Goal: Task Accomplishment & Management: Manage account settings

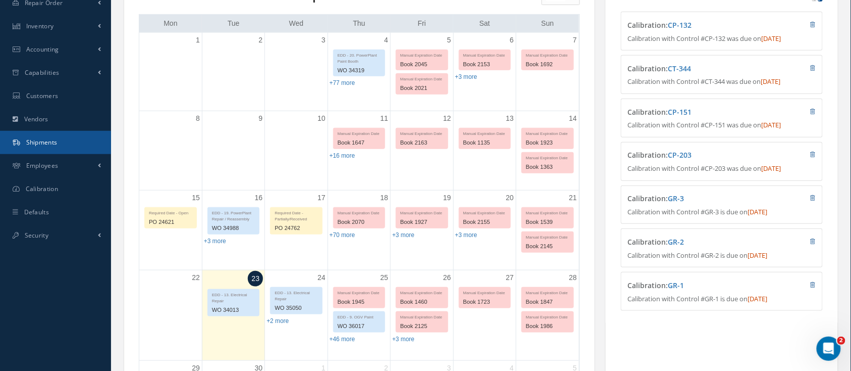
scroll to position [134, 0]
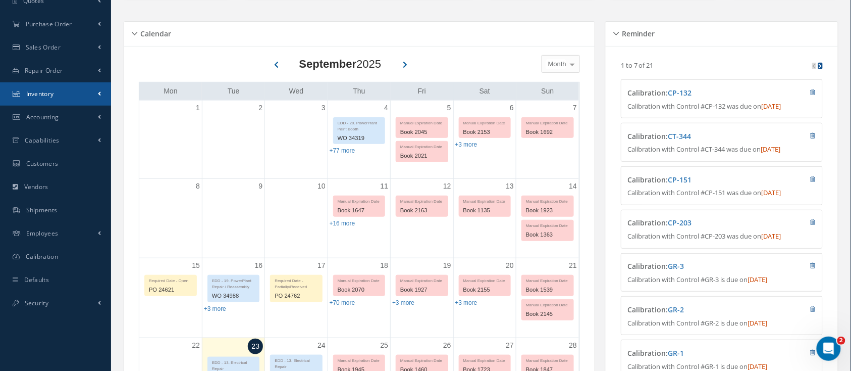
click at [46, 94] on span "Inventory" at bounding box center [40, 93] width 28 height 9
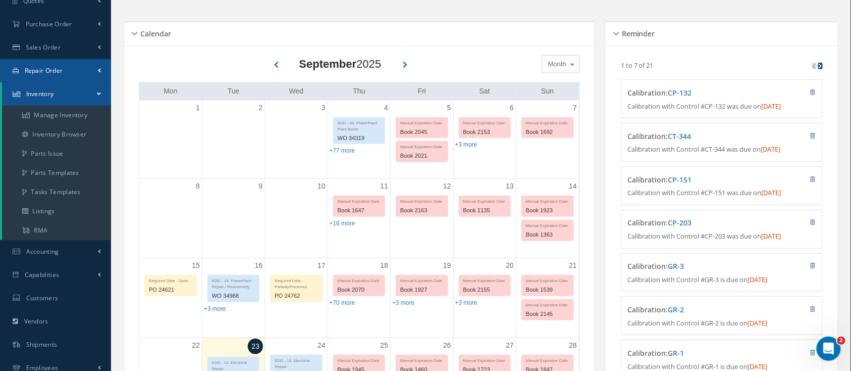
click at [65, 68] on link "Repair Order" at bounding box center [55, 70] width 111 height 23
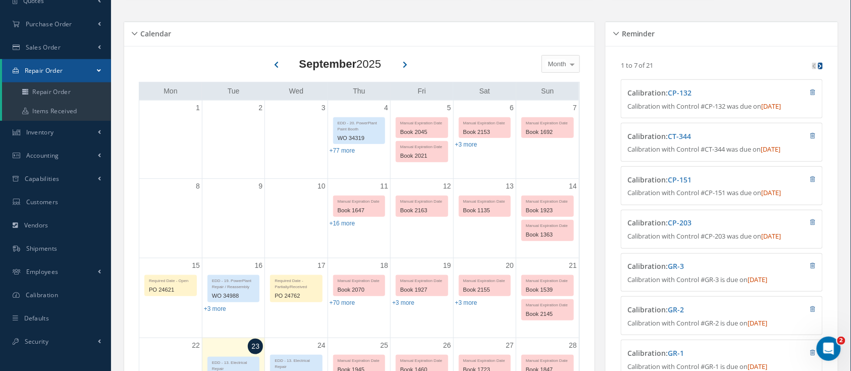
click at [65, 68] on link "Repair Order" at bounding box center [56, 70] width 109 height 23
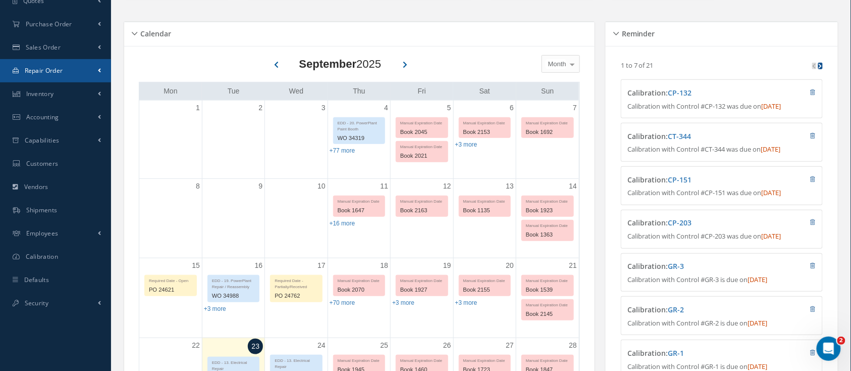
click at [65, 68] on link "Repair Order" at bounding box center [55, 70] width 111 height 23
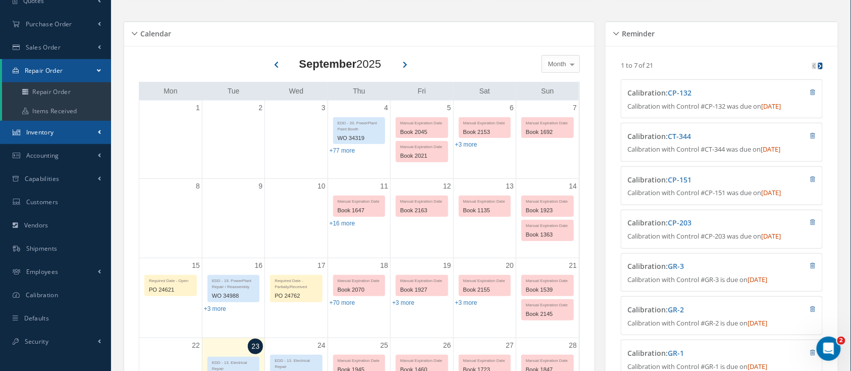
click at [58, 127] on link "Inventory" at bounding box center [55, 132] width 111 height 23
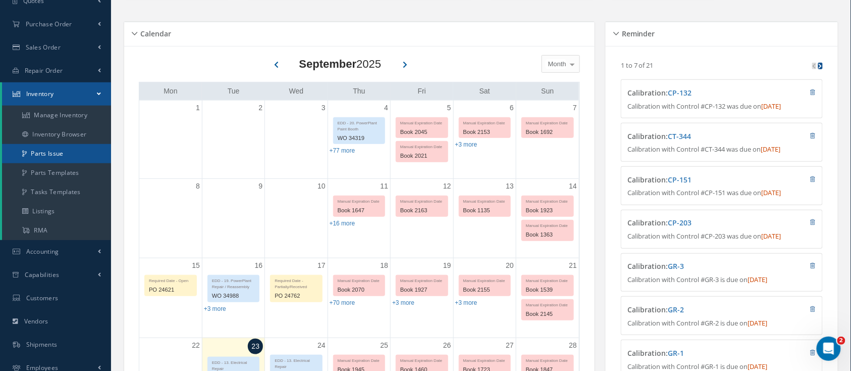
click at [63, 153] on link "Parts Issue" at bounding box center [56, 153] width 109 height 19
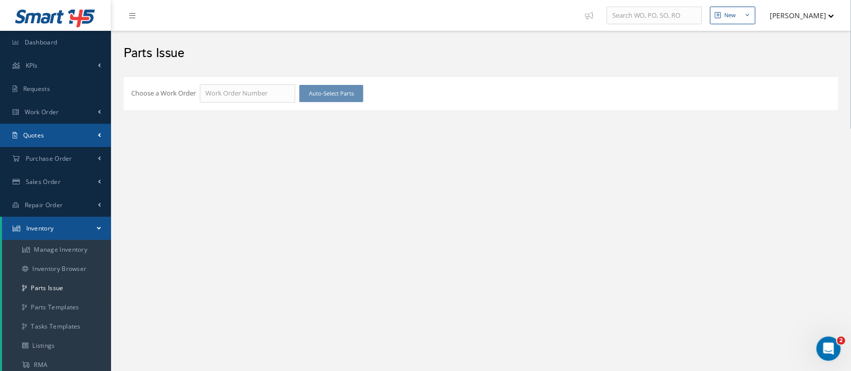
click at [52, 131] on link "Quotes" at bounding box center [55, 135] width 111 height 23
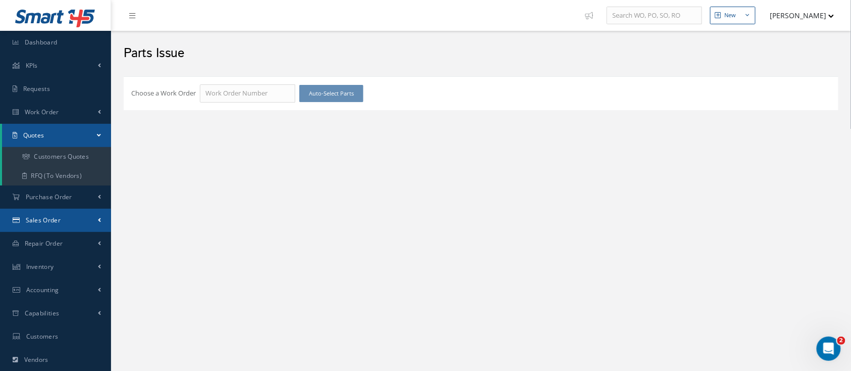
click at [56, 224] on link "Sales Order" at bounding box center [55, 220] width 111 height 23
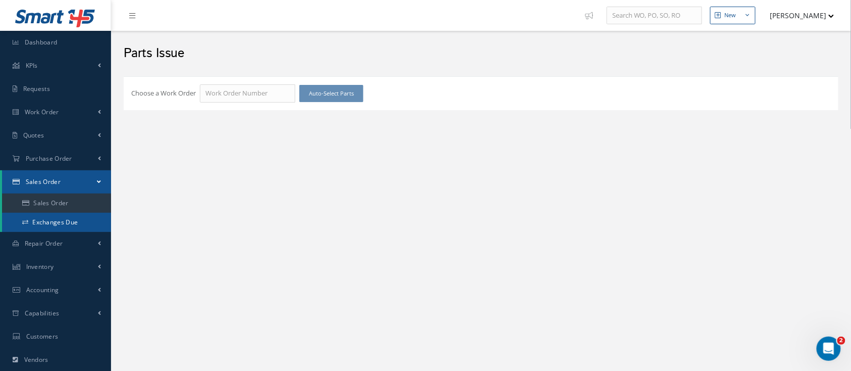
click at [58, 224] on link "Exchanges Due" at bounding box center [56, 222] width 109 height 19
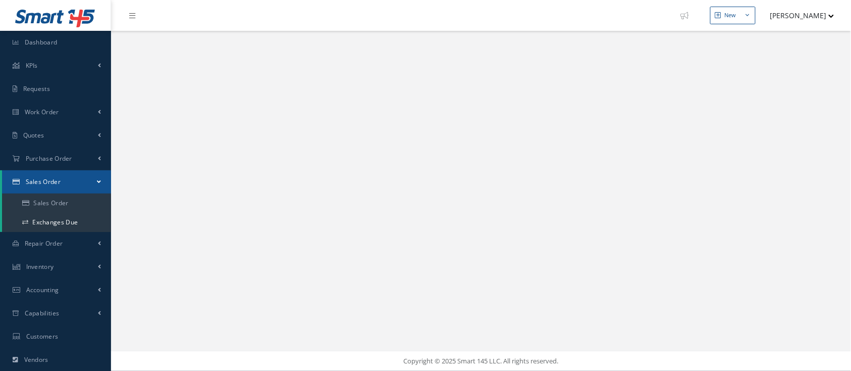
select select "25"
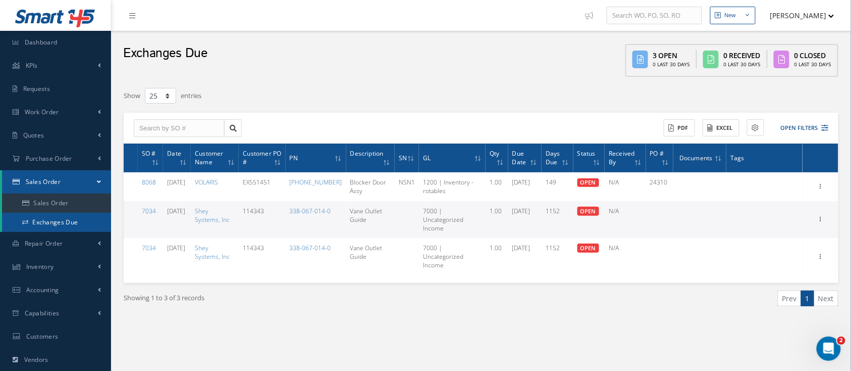
click at [81, 224] on link "Exchanges Due" at bounding box center [56, 222] width 109 height 19
select select "25"
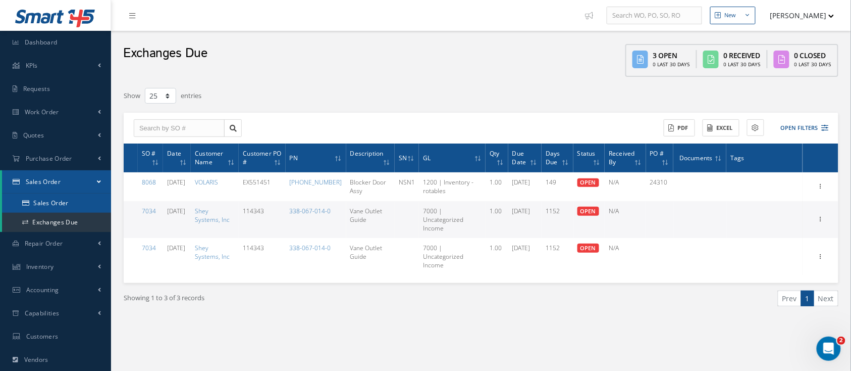
click at [64, 201] on link "Sales Order" at bounding box center [56, 202] width 109 height 19
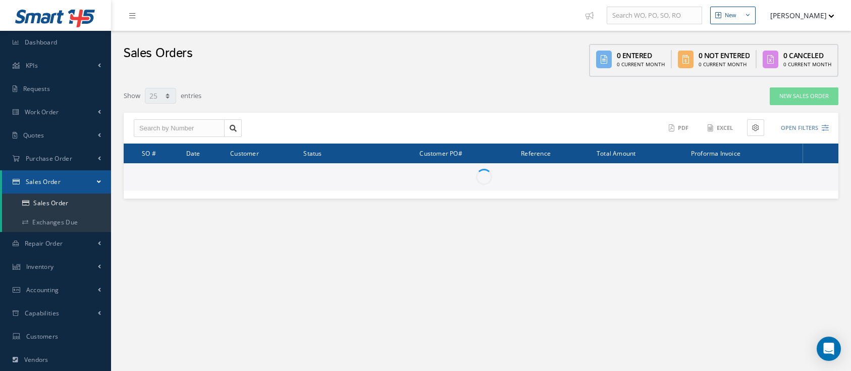
select select "25"
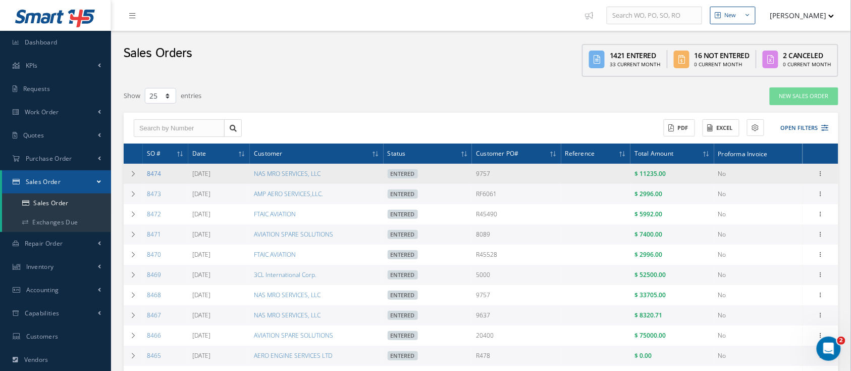
click at [151, 171] on link "8474" at bounding box center [154, 173] width 14 height 9
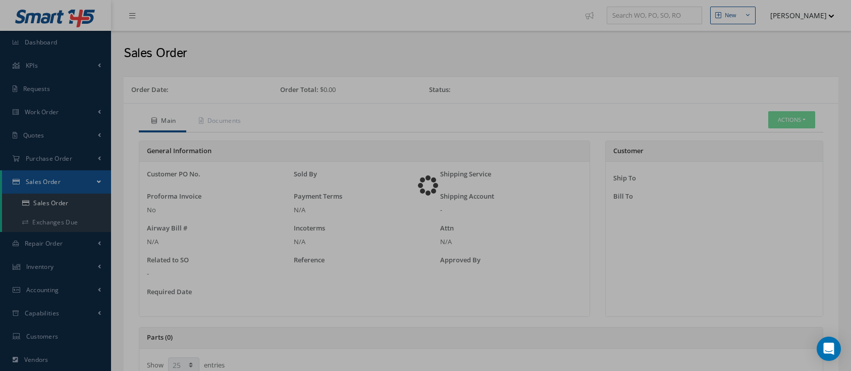
select select "25"
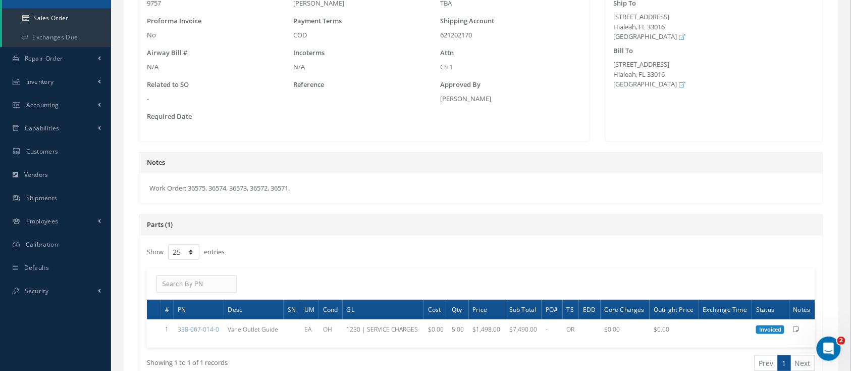
scroll to position [202, 0]
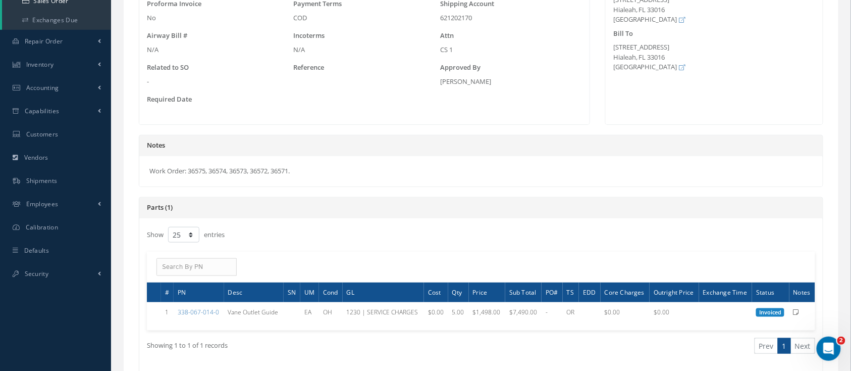
click at [729, 292] on span "Exchange Time" at bounding box center [725, 292] width 44 height 10
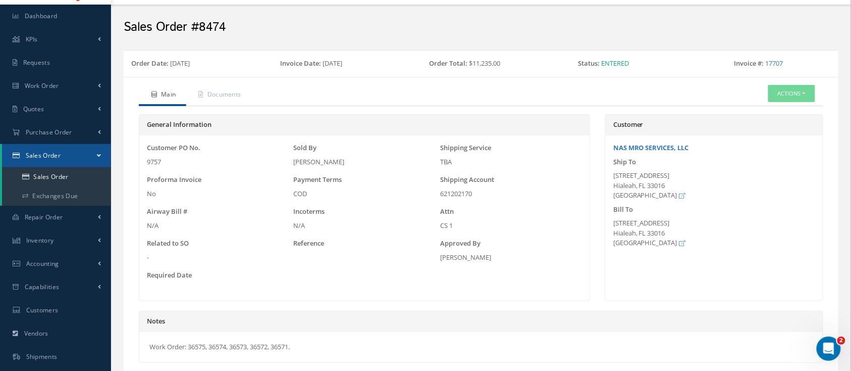
scroll to position [0, 0]
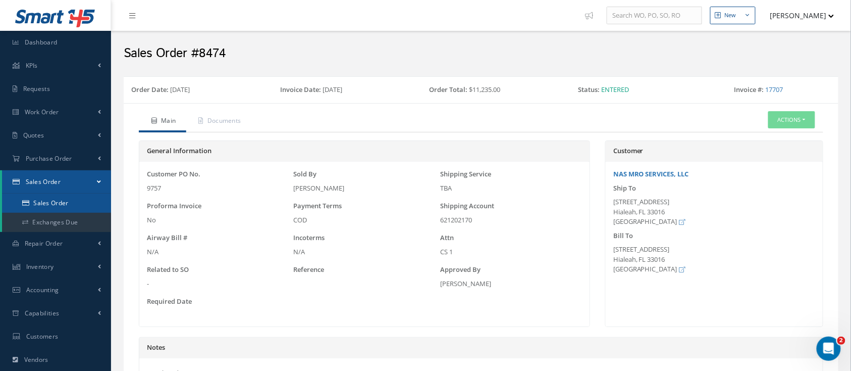
click at [50, 200] on link "Sales Order" at bounding box center [56, 202] width 109 height 19
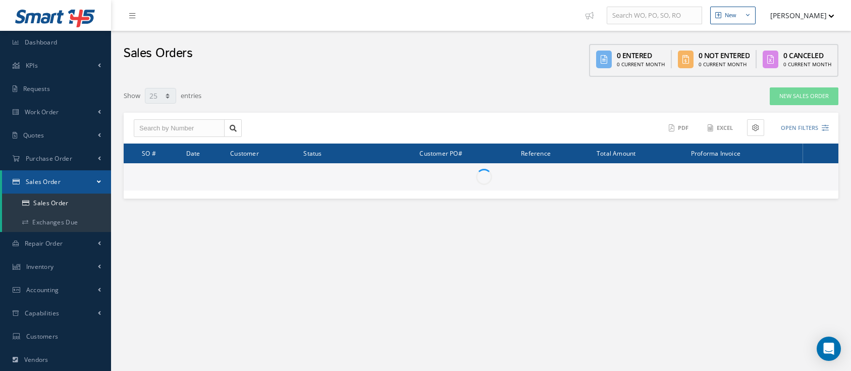
select select "25"
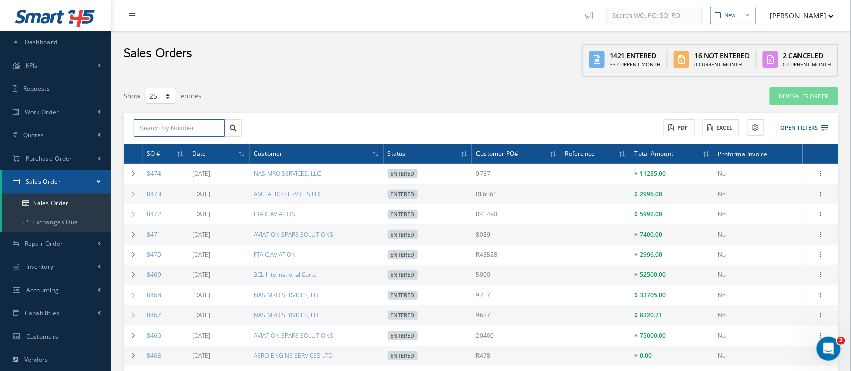
click at [159, 129] on input "text" at bounding box center [179, 128] width 91 height 18
type input "1"
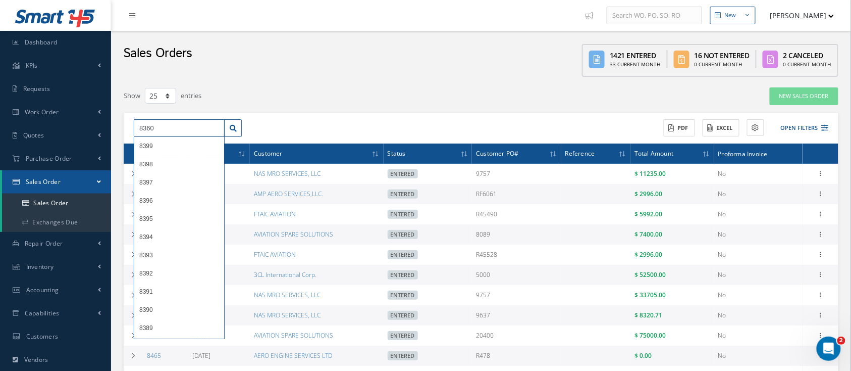
type input "8360"
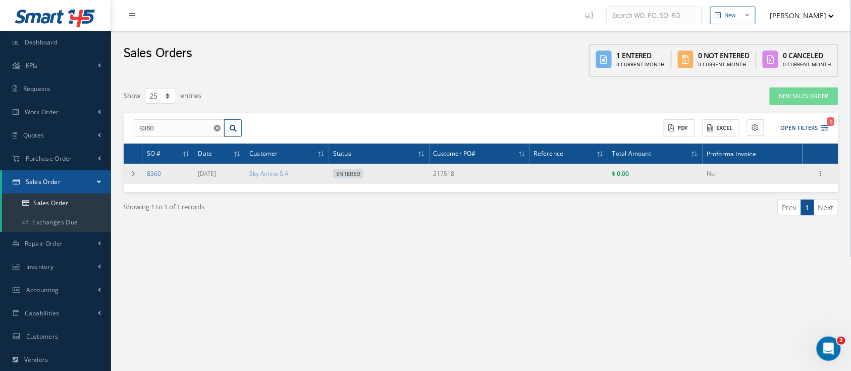
click at [155, 172] on link "8360" at bounding box center [154, 173] width 14 height 9
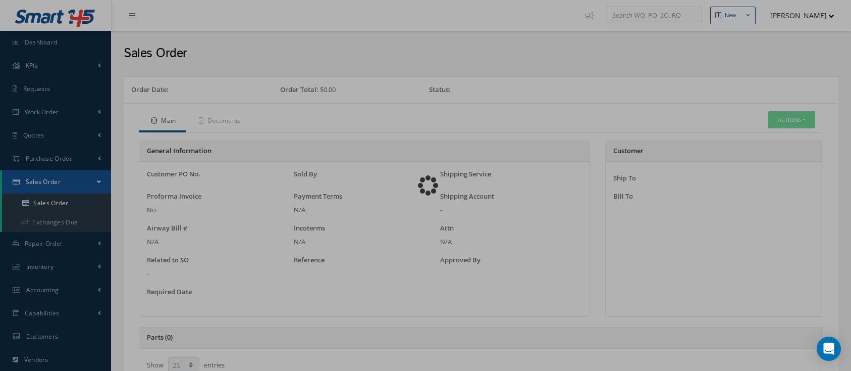
select select "25"
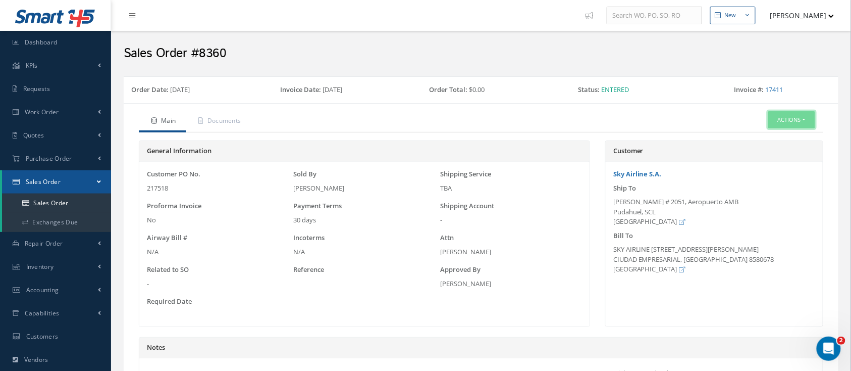
click at [805, 119] on button "Actions" at bounding box center [791, 120] width 47 height 18
click at [757, 158] on link "Edit" at bounding box center [776, 151] width 81 height 14
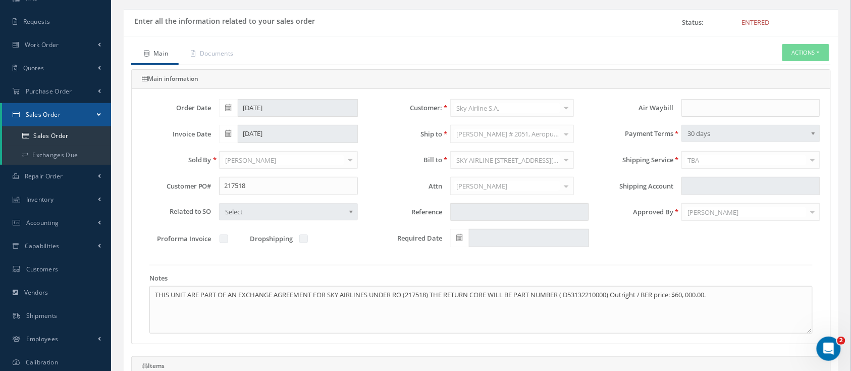
scroll to position [134, 0]
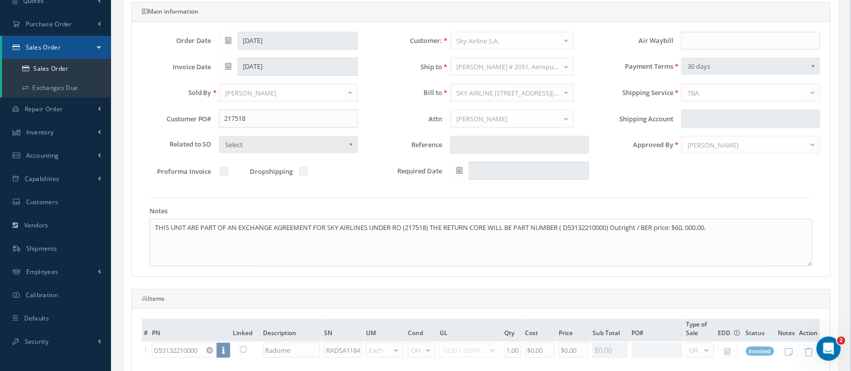
click at [707, 350] on table "# PN Linked Description SN UM Cond GL Qty Cost Price Sub Total PO# Type of Sale…" at bounding box center [481, 340] width 679 height 42
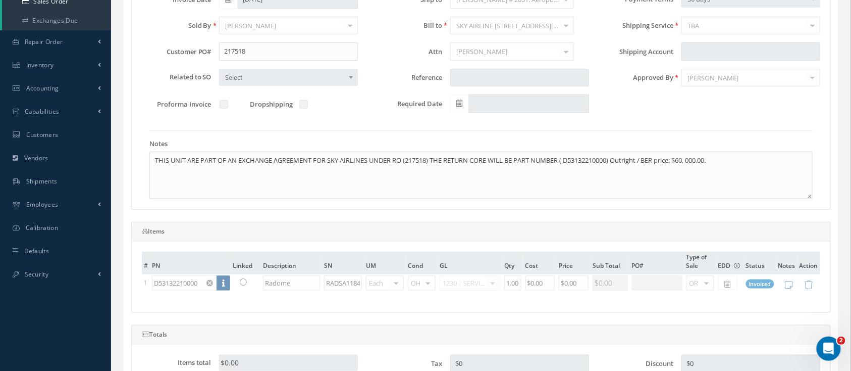
scroll to position [269, 0]
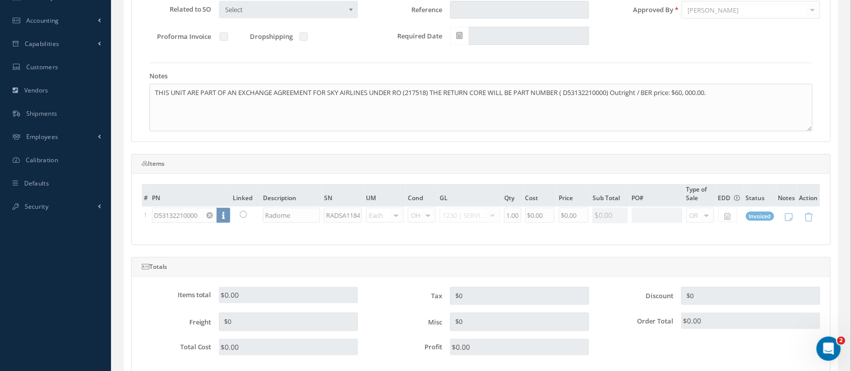
click at [360, 218] on table "# PN Linked Description SN UM Cond GL Qty Cost Price Sub Total PO# Type of Sale…" at bounding box center [481, 205] width 679 height 42
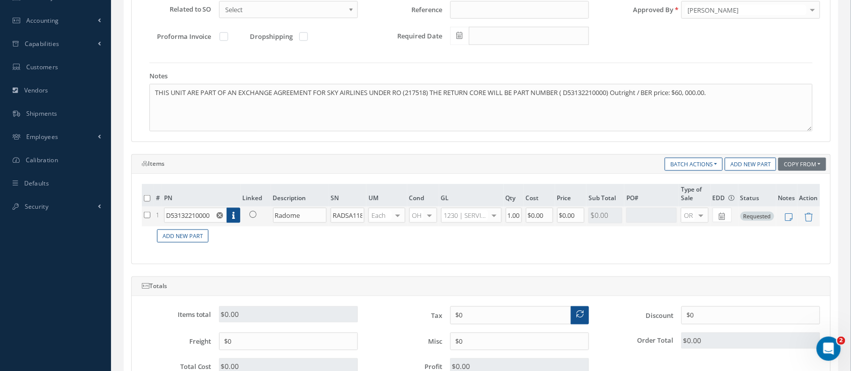
click at [701, 214] on div at bounding box center [701, 215] width 14 height 15
click at [692, 244] on span "EX" at bounding box center [691, 247] width 7 height 9
type input "$0"
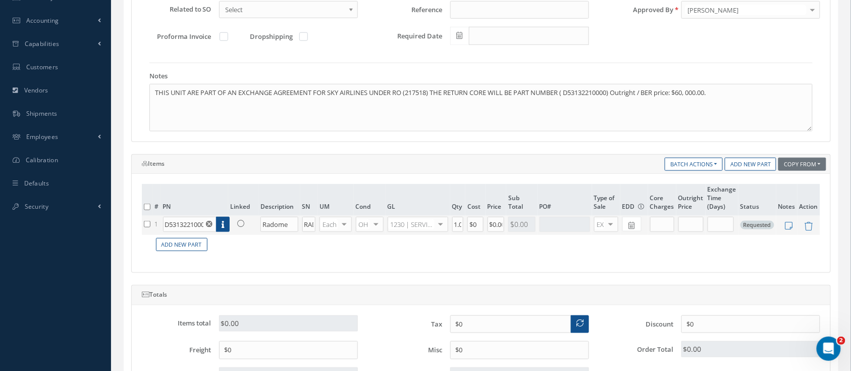
click at [635, 226] on icon at bounding box center [632, 225] width 6 height 7
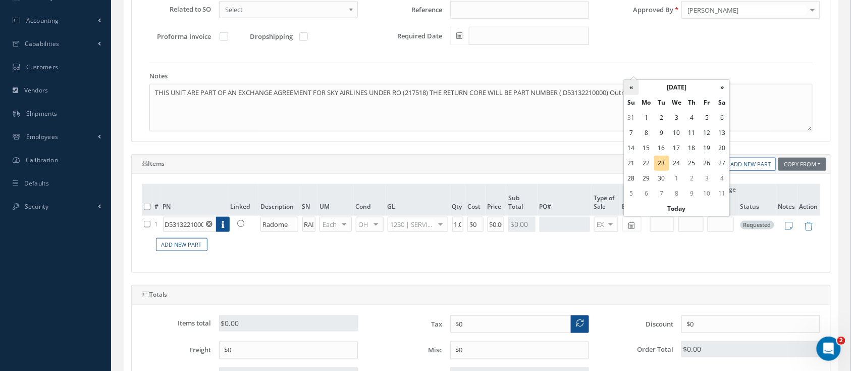
click at [629, 90] on th "«" at bounding box center [631, 87] width 15 height 15
click at [650, 177] on td "28" at bounding box center [646, 178] width 15 height 15
type input "07/28/2025"
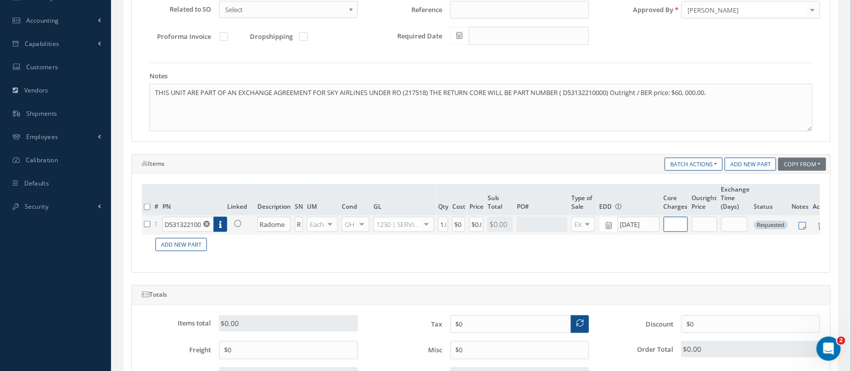
click at [674, 220] on input "text" at bounding box center [676, 224] width 24 height 15
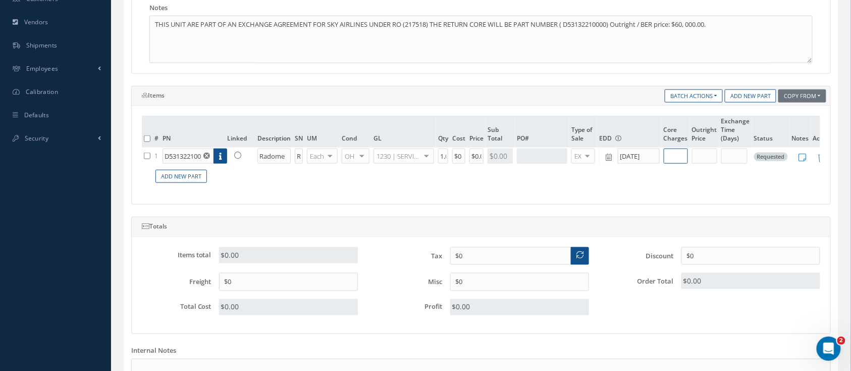
scroll to position [336, 0]
type input "0"
click at [703, 161] on input "text" at bounding box center [704, 156] width 25 height 15
type input "60,000"
click at [730, 158] on input "text" at bounding box center [734, 156] width 26 height 15
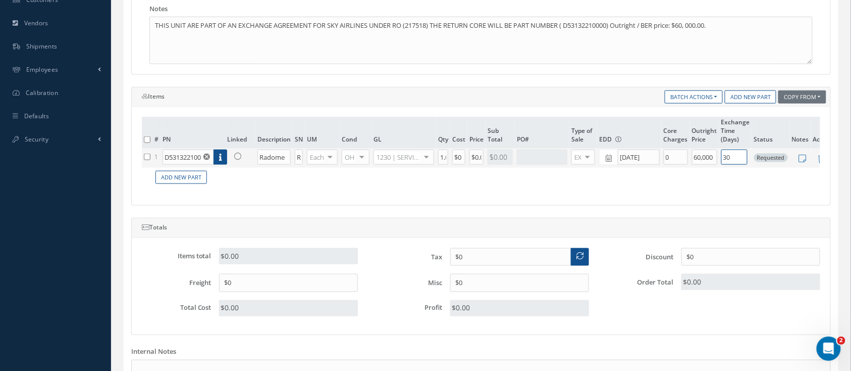
type input "30"
click at [818, 156] on link at bounding box center [822, 160] width 9 height 9
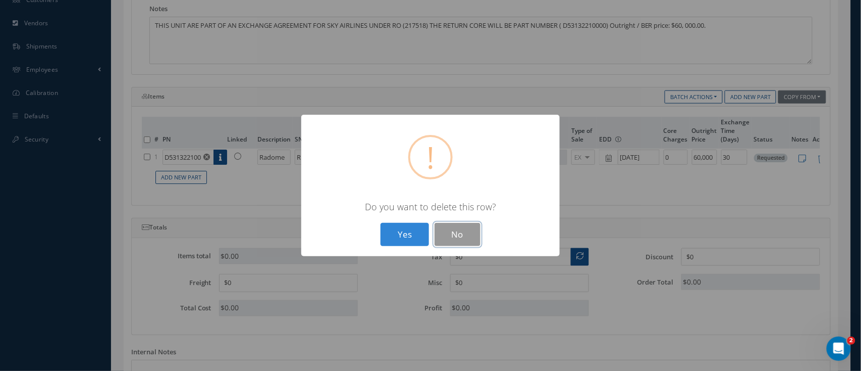
click at [455, 237] on button "No" at bounding box center [458, 235] width 46 height 24
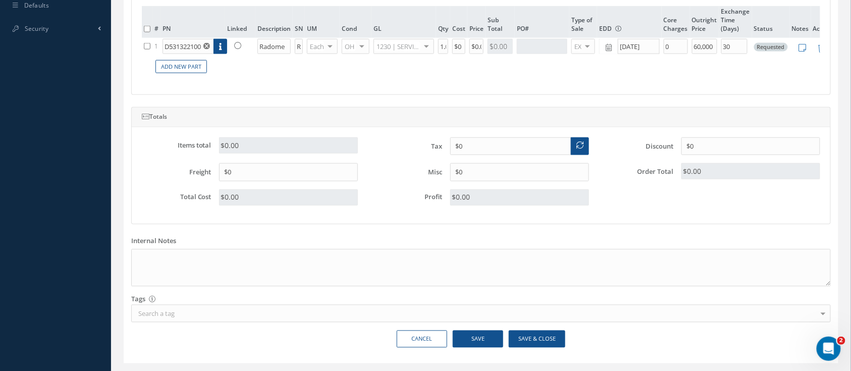
scroll to position [480, 0]
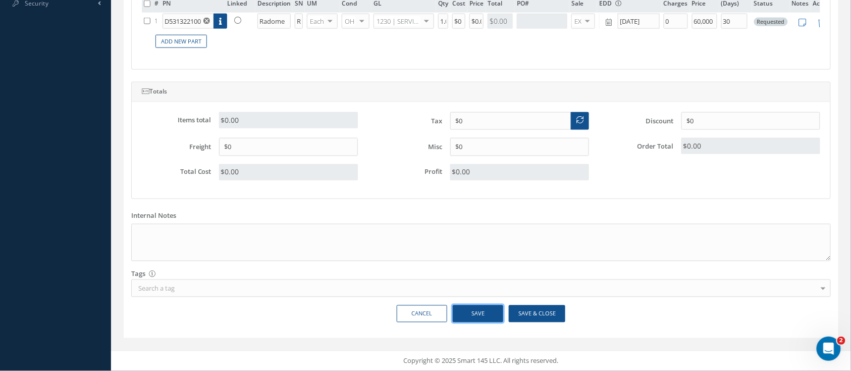
click at [489, 315] on button "Save" at bounding box center [478, 314] width 50 height 18
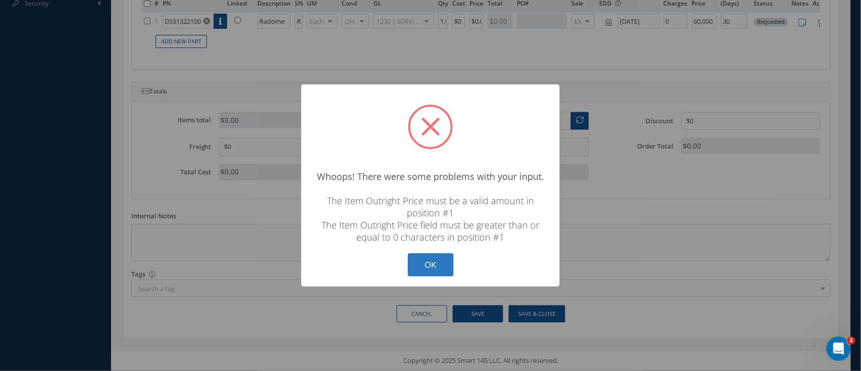
click at [428, 261] on button "OK" at bounding box center [431, 265] width 46 height 24
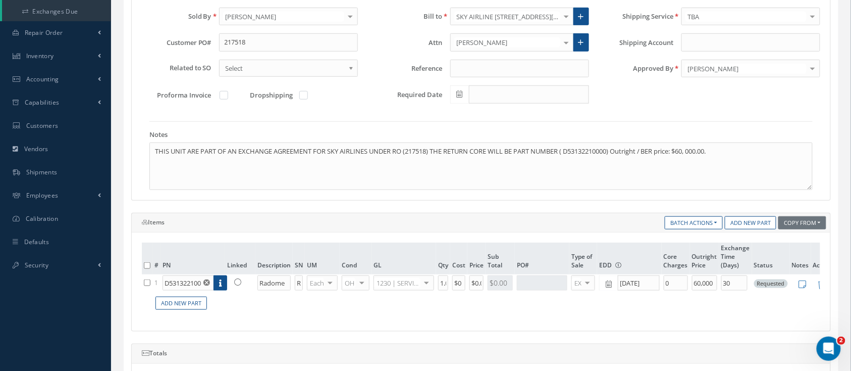
scroll to position [278, 0]
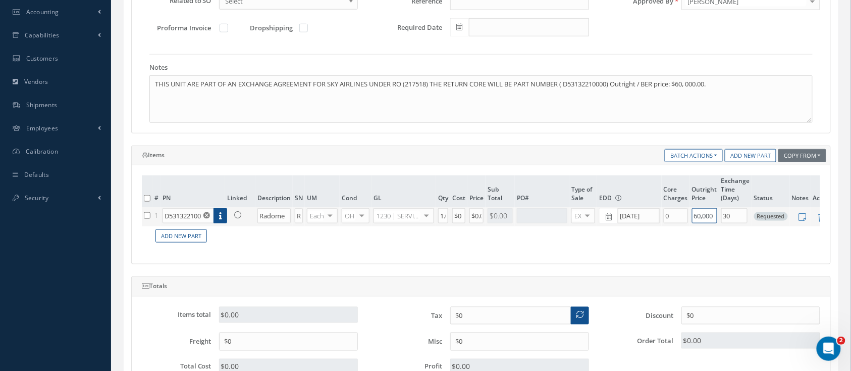
click at [702, 216] on input "60,000" at bounding box center [704, 215] width 25 height 15
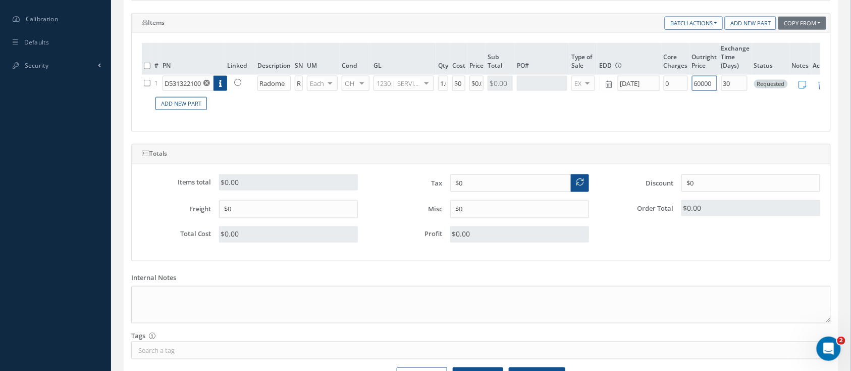
scroll to position [480, 0]
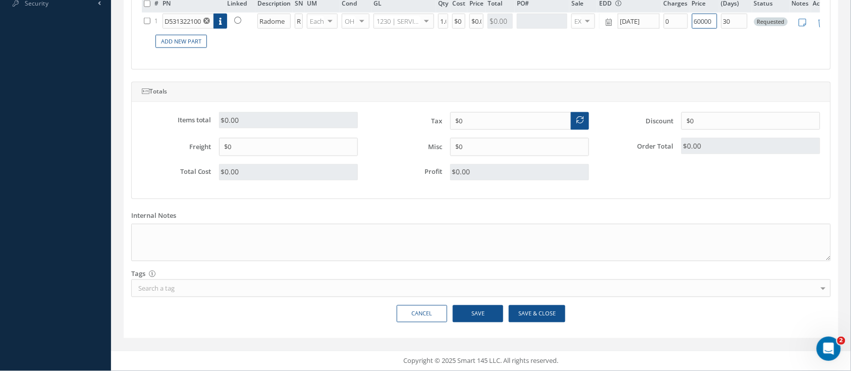
type input "60000"
click at [491, 318] on button "Save" at bounding box center [478, 314] width 50 height 18
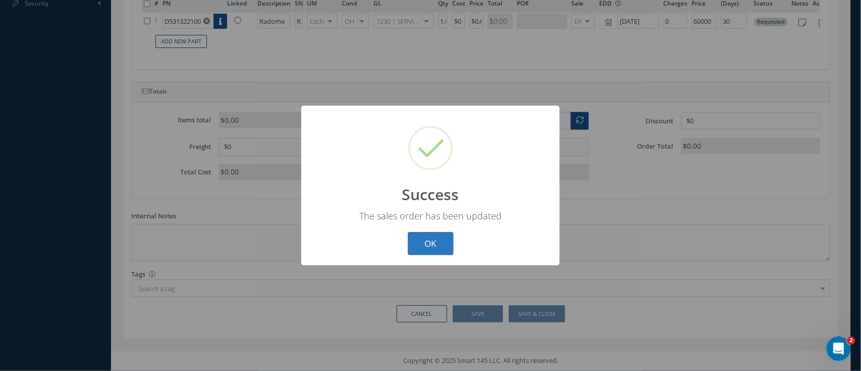
click at [427, 238] on button "OK" at bounding box center [431, 244] width 46 height 24
type input "0.00"
type input "60000.00"
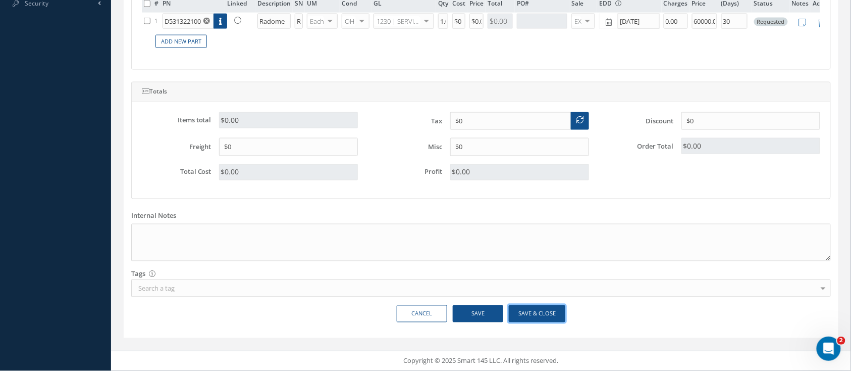
click at [537, 315] on button "Save & Close" at bounding box center [537, 314] width 57 height 18
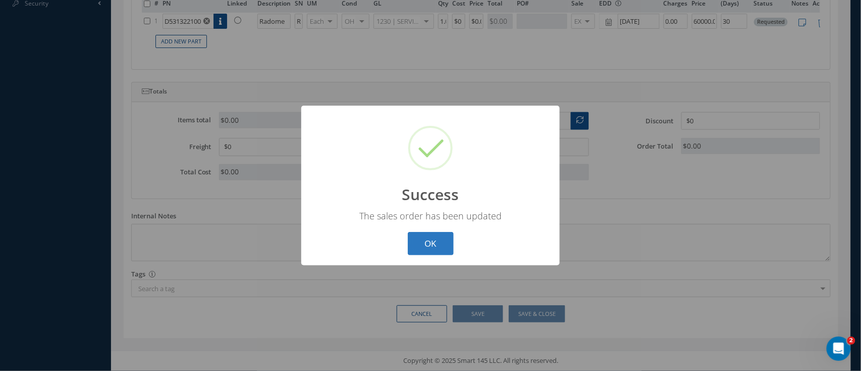
click at [422, 243] on button "OK" at bounding box center [431, 244] width 46 height 24
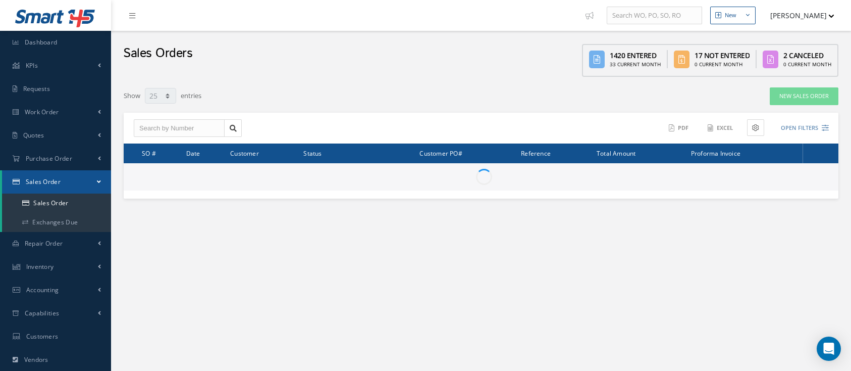
select select "25"
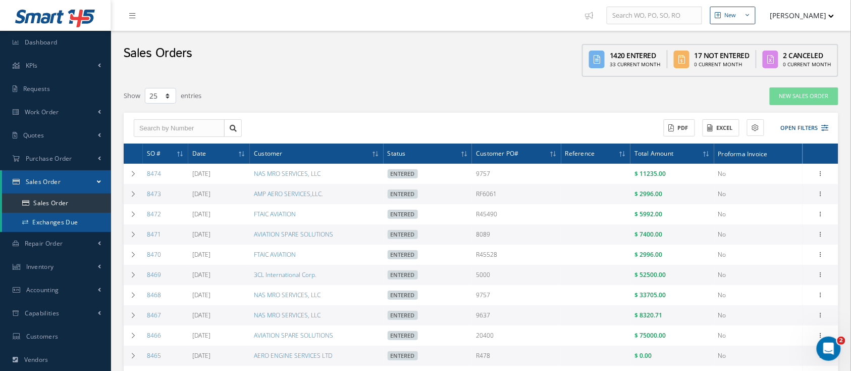
click at [38, 220] on link "Exchanges Due" at bounding box center [56, 222] width 109 height 19
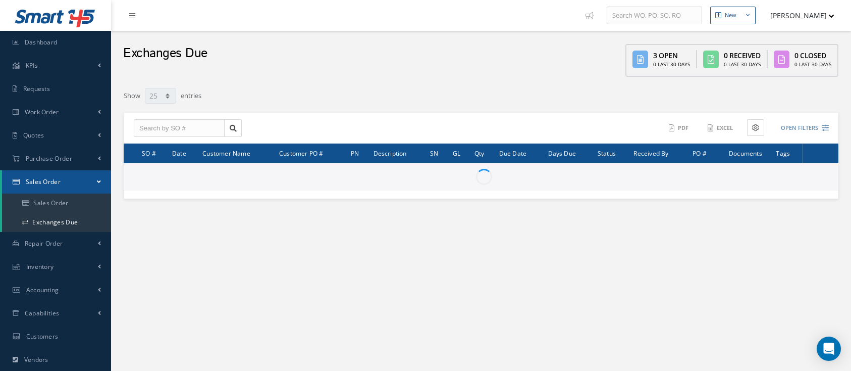
select select "25"
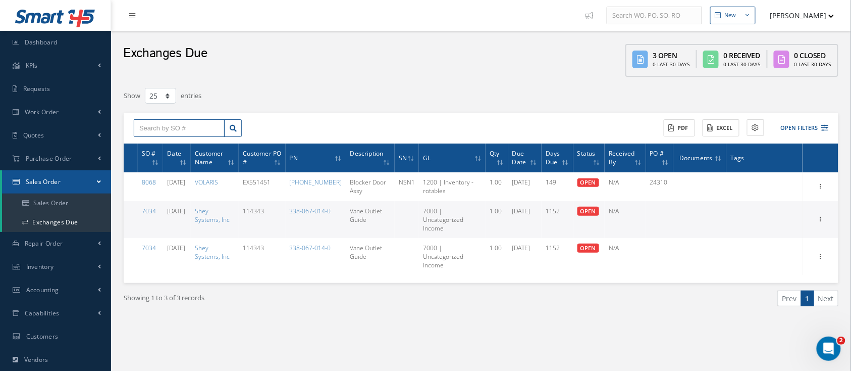
click at [171, 125] on input "text" at bounding box center [179, 128] width 91 height 18
type input "8360"
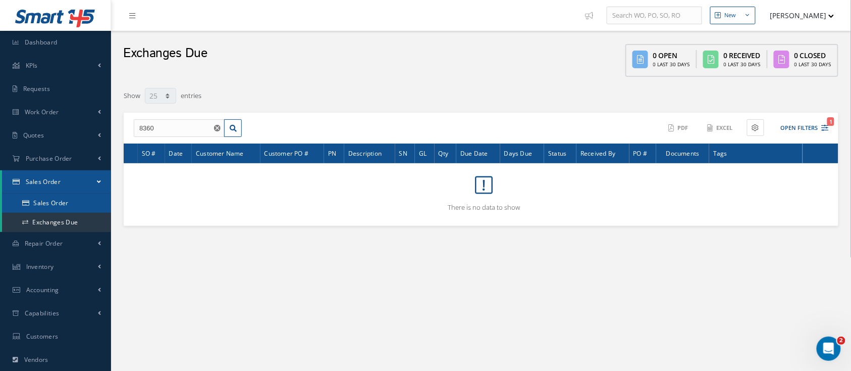
click at [75, 201] on link "Sales Order" at bounding box center [56, 202] width 109 height 19
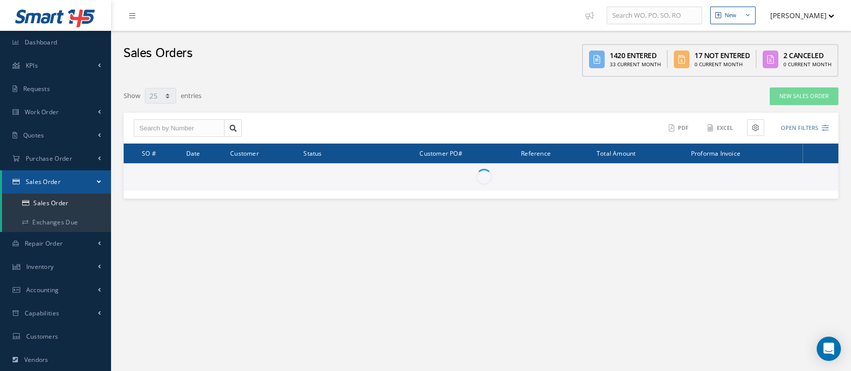
select select "25"
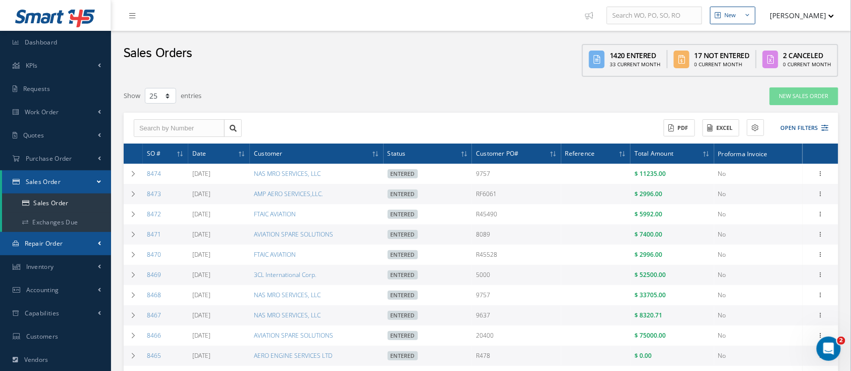
click at [94, 241] on link "Repair Order" at bounding box center [55, 243] width 111 height 23
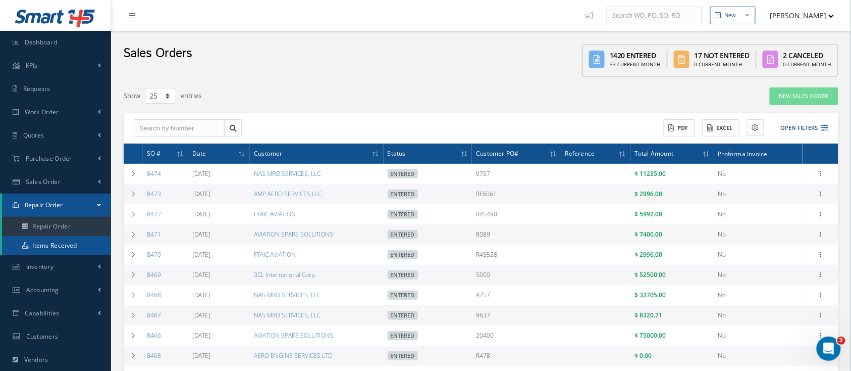
click at [75, 244] on link "Items Received" at bounding box center [56, 245] width 109 height 19
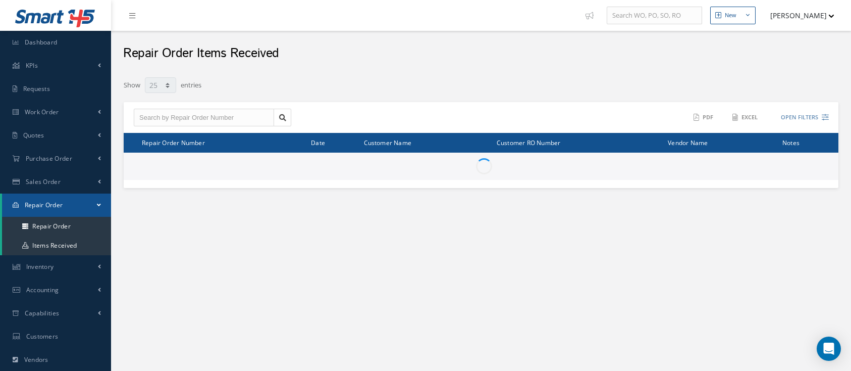
select select "25"
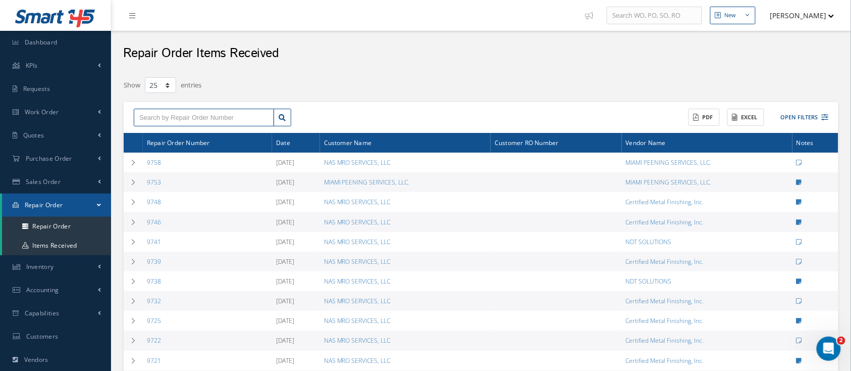
click at [169, 118] on input "text" at bounding box center [204, 118] width 140 height 18
click at [47, 182] on span "Sales Order" at bounding box center [43, 181] width 35 height 9
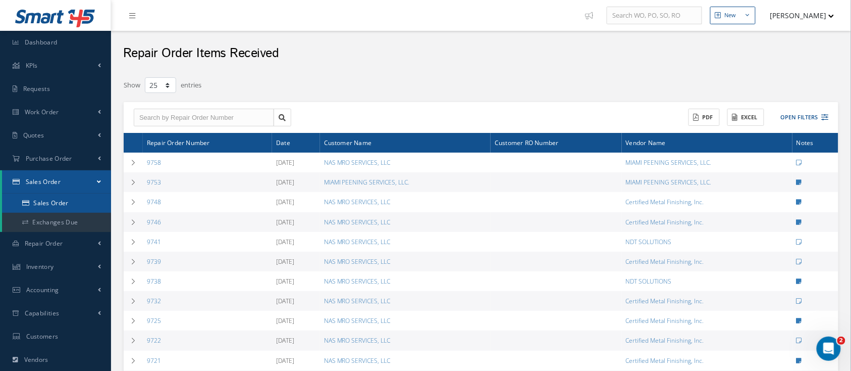
click at [43, 200] on link "Sales Order" at bounding box center [56, 202] width 109 height 19
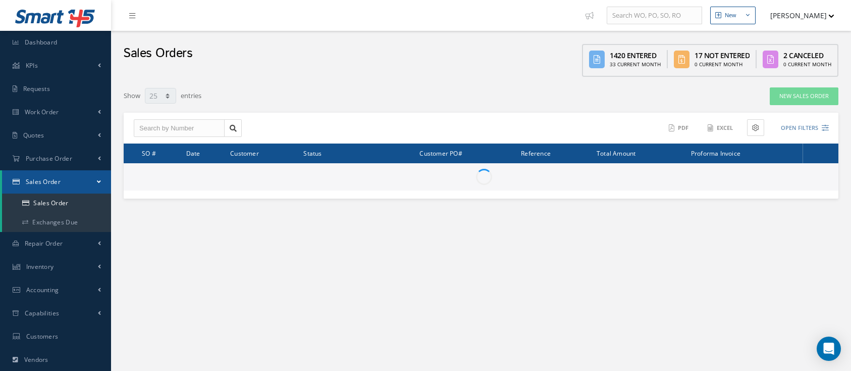
select select "25"
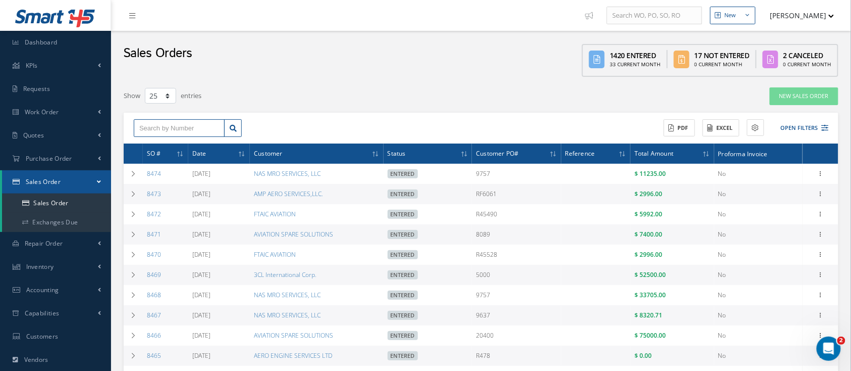
click at [157, 120] on input "text" at bounding box center [179, 128] width 91 height 18
type input "8360"
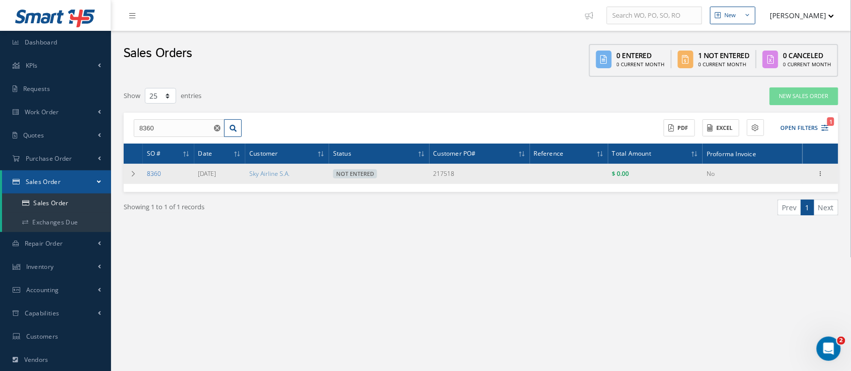
click at [153, 173] on link "8360" at bounding box center [154, 173] width 14 height 9
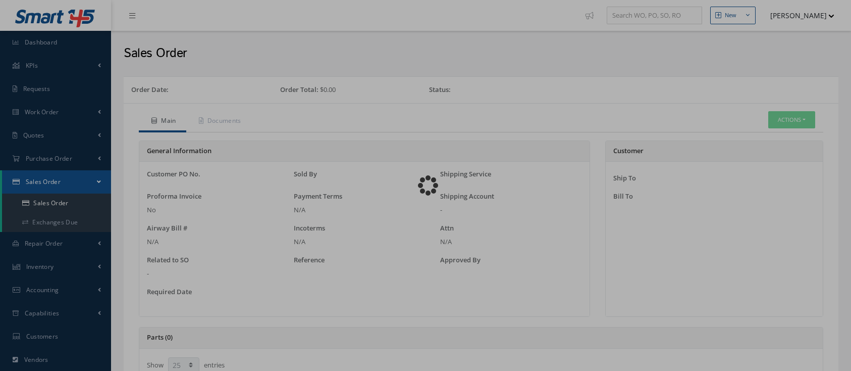
select select "25"
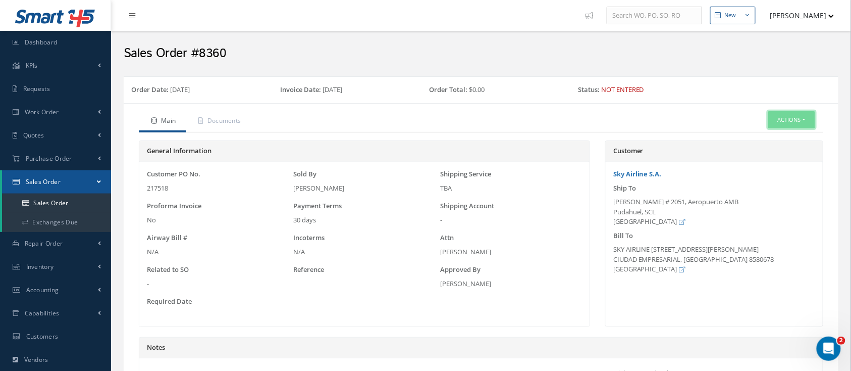
click at [786, 121] on button "Actions" at bounding box center [791, 120] width 47 height 18
click at [765, 150] on link "Edit" at bounding box center [776, 151] width 81 height 14
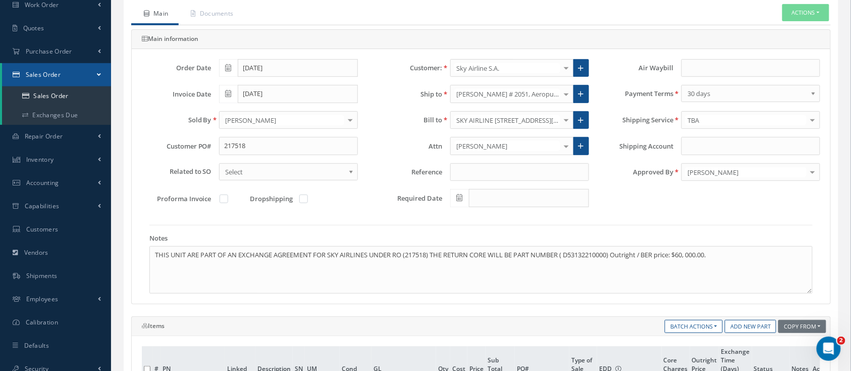
scroll to position [202, 0]
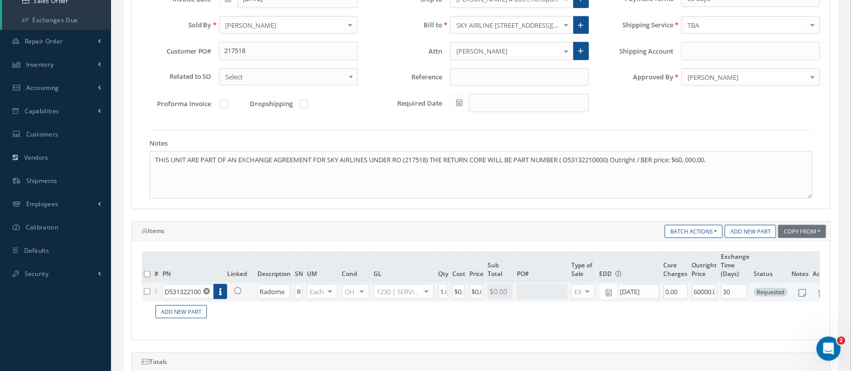
click at [767, 293] on span "Requested" at bounding box center [771, 292] width 34 height 9
click at [529, 286] on div at bounding box center [542, 291] width 50 height 15
click at [586, 288] on div at bounding box center [581, 291] width 14 height 15
click at [582, 322] on span "EX" at bounding box center [583, 323] width 8 height 9
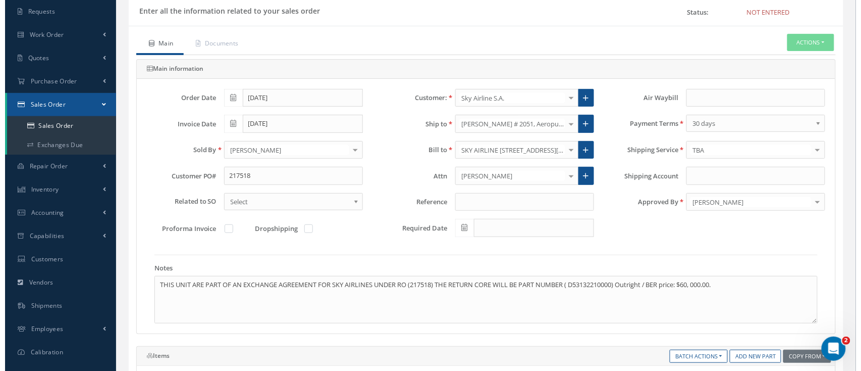
scroll to position [76, 0]
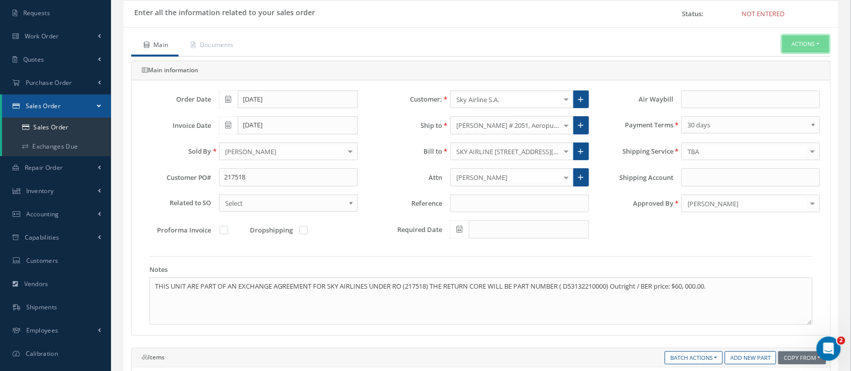
click at [820, 44] on button "Actions" at bounding box center [806, 44] width 47 height 18
click at [801, 61] on link "Enter/Update" at bounding box center [790, 62] width 81 height 14
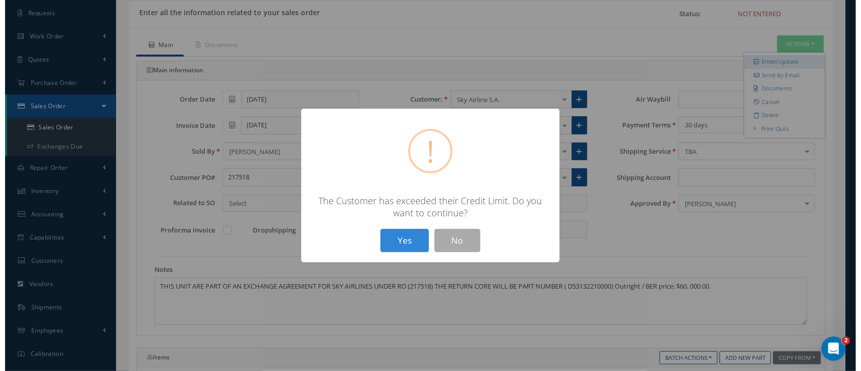
scroll to position [0, 2]
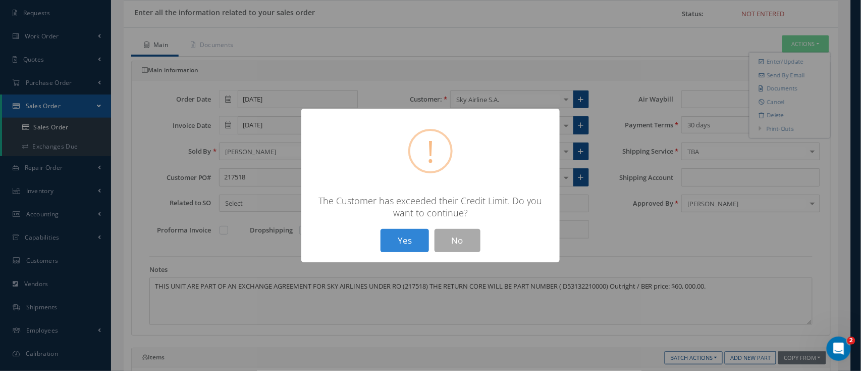
click at [394, 245] on button "Yes" at bounding box center [405, 241] width 48 height 24
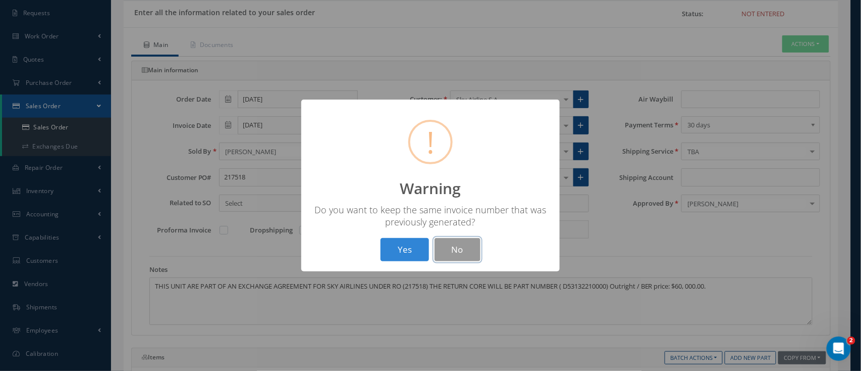
click at [457, 248] on button "No" at bounding box center [458, 250] width 46 height 24
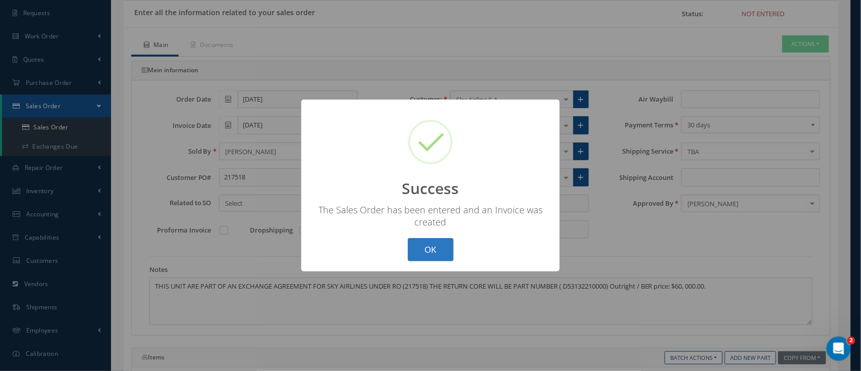
click at [426, 248] on button "OK" at bounding box center [431, 250] width 46 height 24
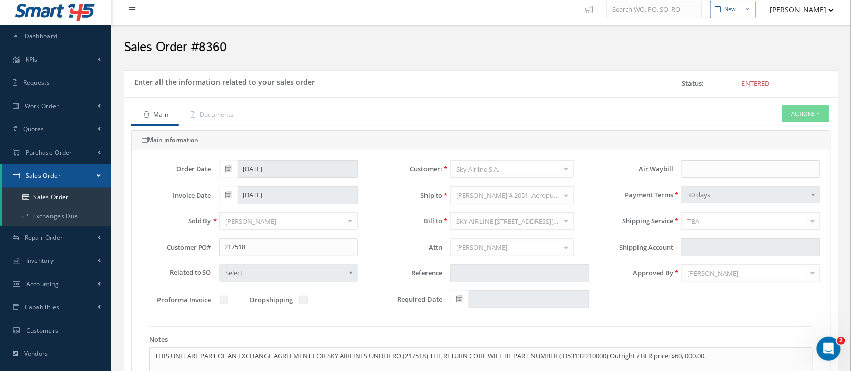
scroll to position [0, 0]
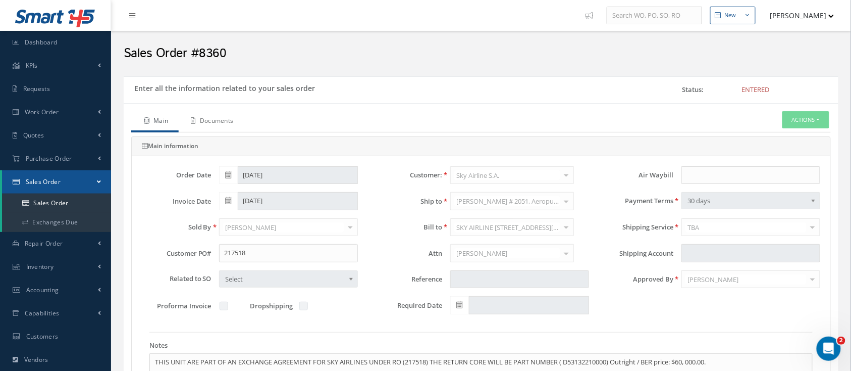
click at [222, 123] on link "Documents" at bounding box center [211, 121] width 65 height 21
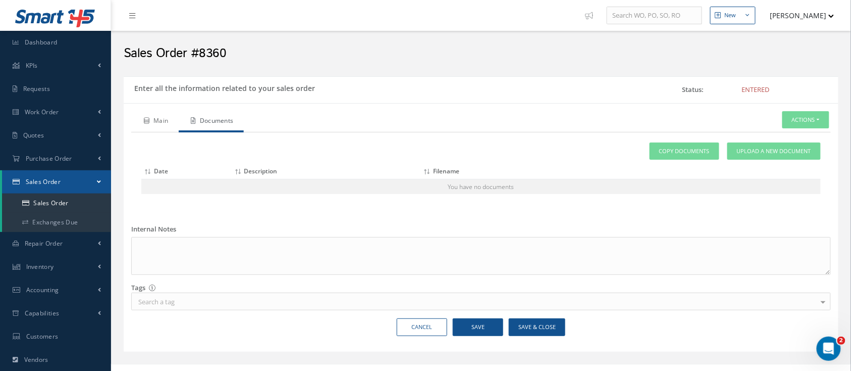
click at [153, 121] on link "Main" at bounding box center [154, 121] width 47 height 21
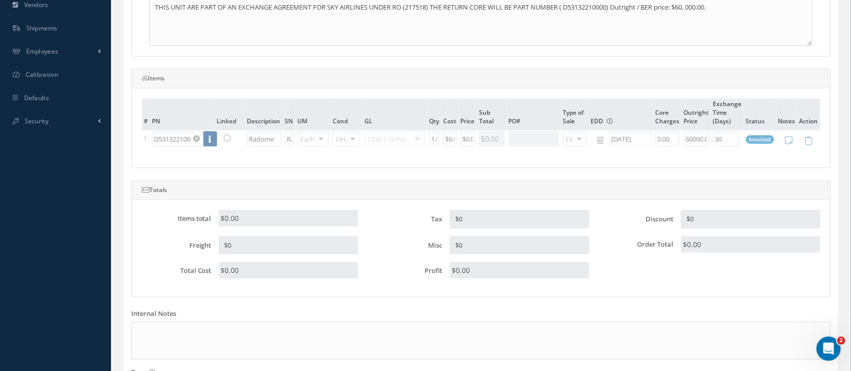
scroll to position [404, 0]
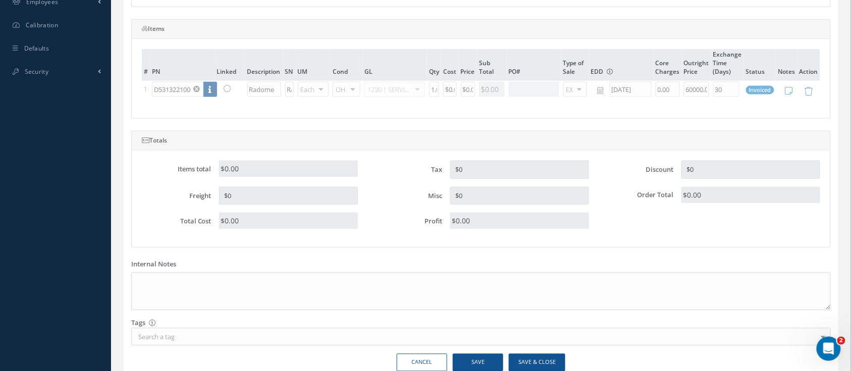
click at [418, 88] on table "# PN Linked Description SN UM Cond GL Qty Cost Price Sub Total PO# Type of Sale…" at bounding box center [481, 74] width 679 height 51
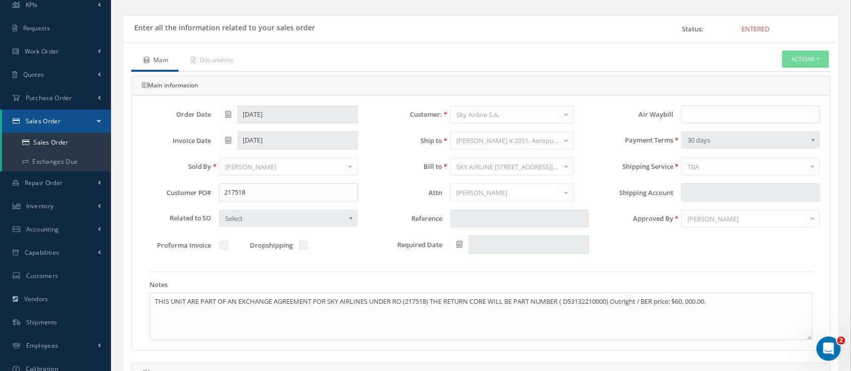
scroll to position [46, 0]
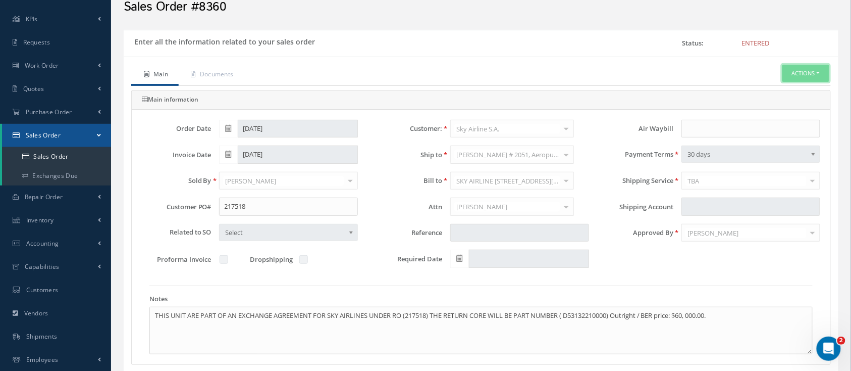
click at [808, 73] on button "Actions" at bounding box center [806, 74] width 47 height 18
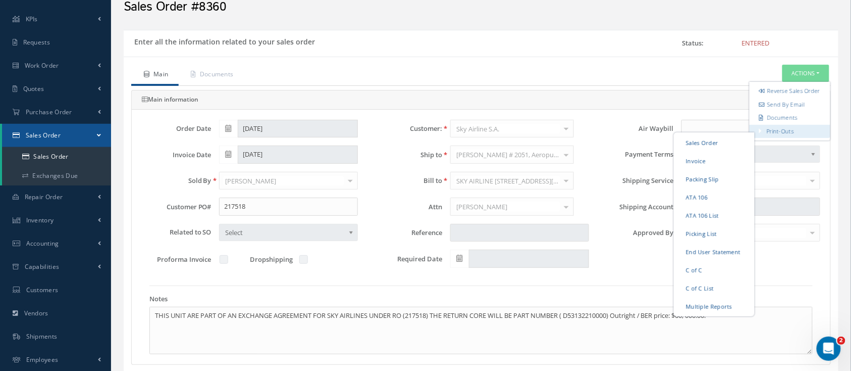
click at [763, 138] on link "Print-Outs Sales Order Invoice Packing Slip ATA 106 ATA 106 List Picking List E…" at bounding box center [790, 131] width 81 height 14
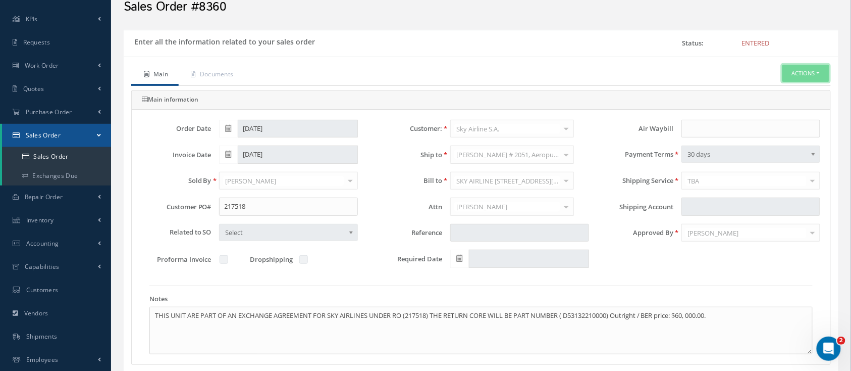
click at [811, 75] on button "Actions" at bounding box center [806, 74] width 47 height 18
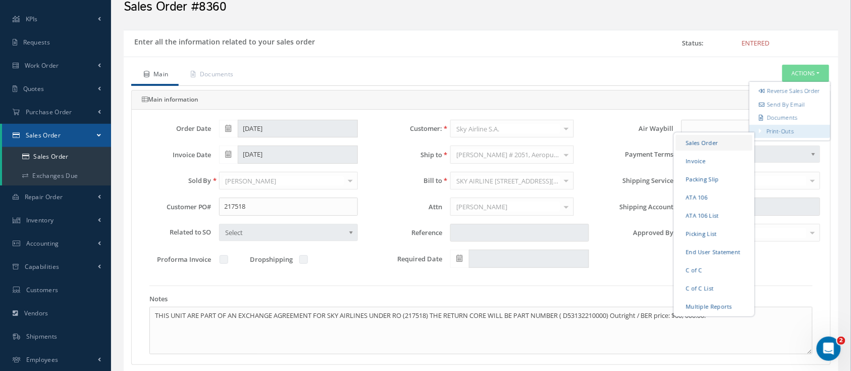
click at [745, 147] on link "Sales Order" at bounding box center [714, 142] width 77 height 16
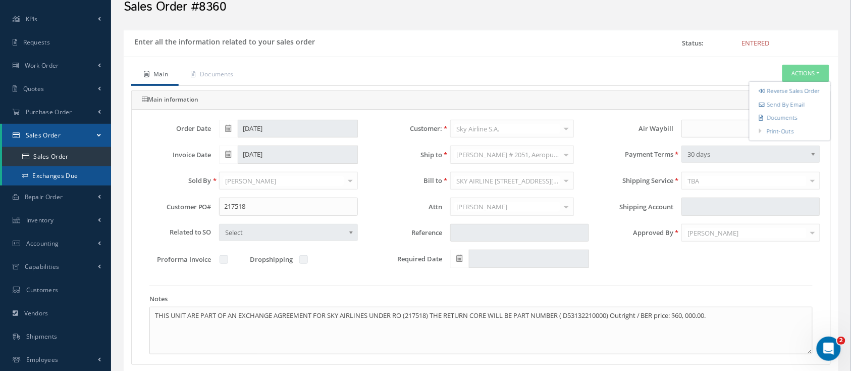
click at [42, 180] on link "Exchanges Due" at bounding box center [56, 175] width 109 height 19
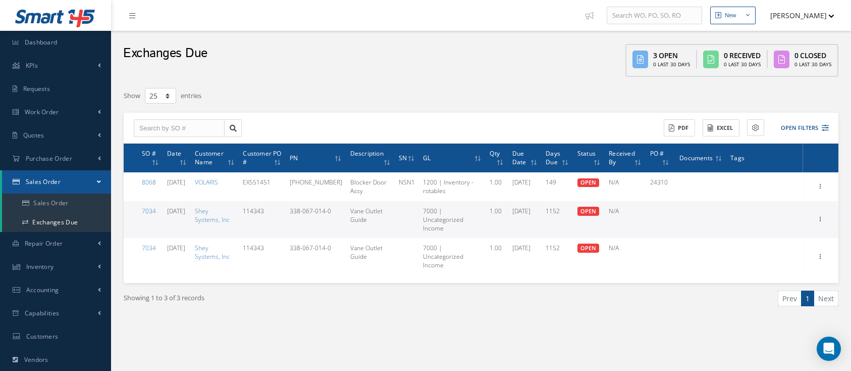
select select "25"
click at [806, 125] on button "Open Filters" at bounding box center [800, 128] width 57 height 17
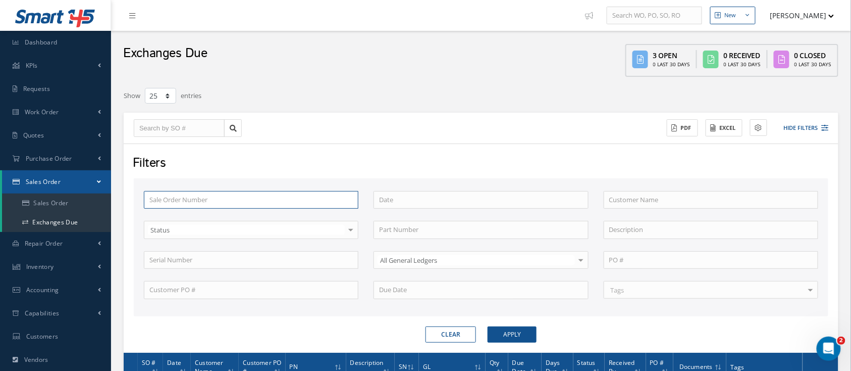
click at [232, 202] on input "text" at bounding box center [251, 200] width 215 height 18
type input "8"
type input "83"
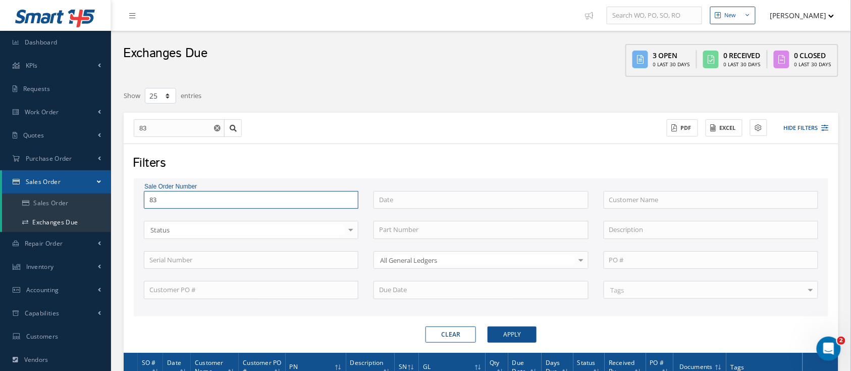
type input "836"
type input "8360"
click at [488, 326] on button "Apply" at bounding box center [512, 334] width 49 height 16
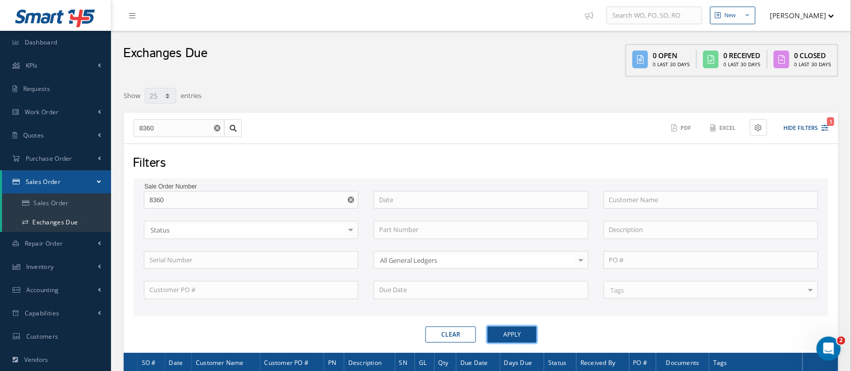
click at [524, 328] on button "Apply" at bounding box center [512, 334] width 49 height 16
click at [442, 330] on button "Clear" at bounding box center [451, 334] width 50 height 16
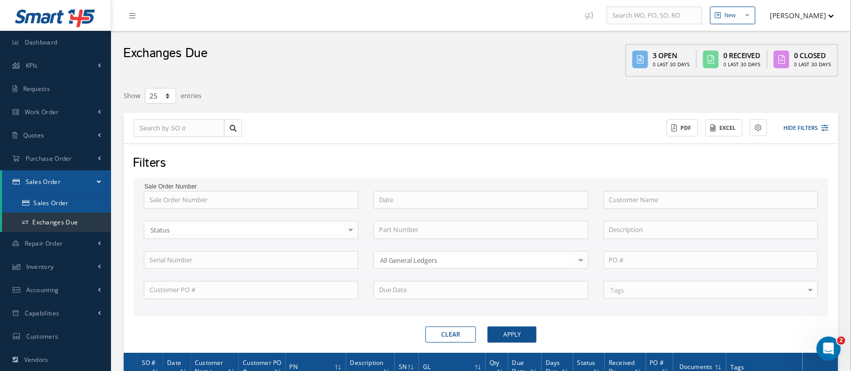
click at [55, 202] on link "Sales Order" at bounding box center [56, 202] width 109 height 19
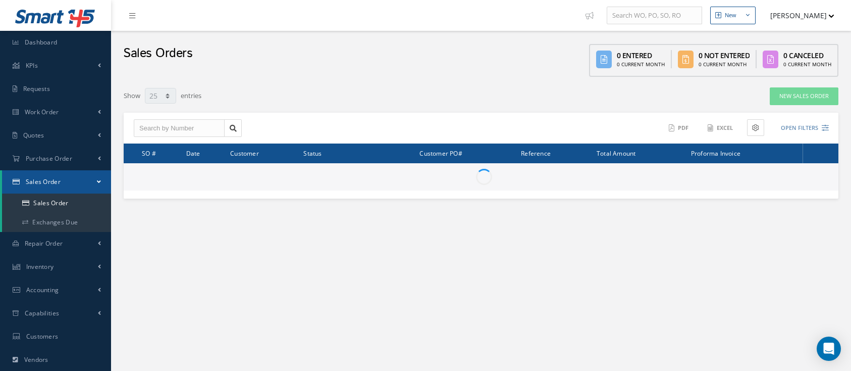
select select "25"
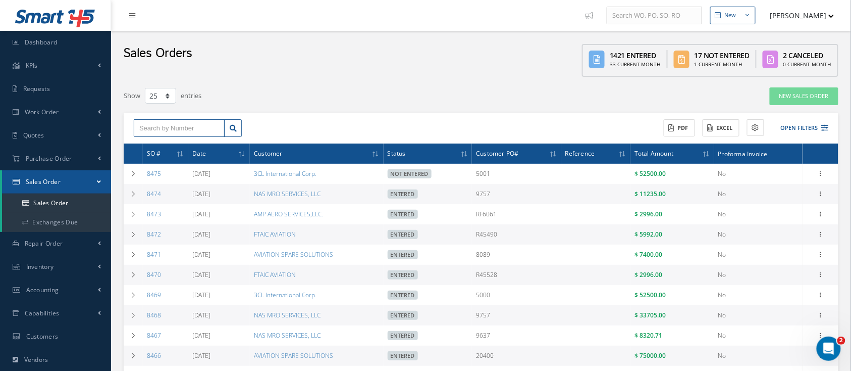
click at [163, 131] on input "text" at bounding box center [179, 128] width 91 height 18
type input "6"
type input "8360"
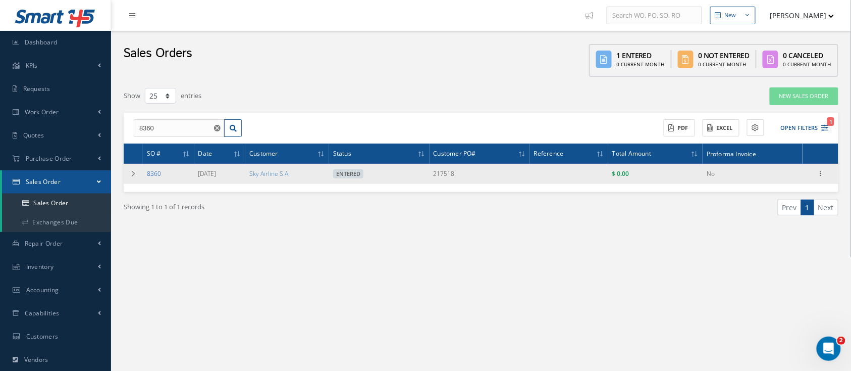
click at [147, 174] on link "8360" at bounding box center [154, 173] width 14 height 9
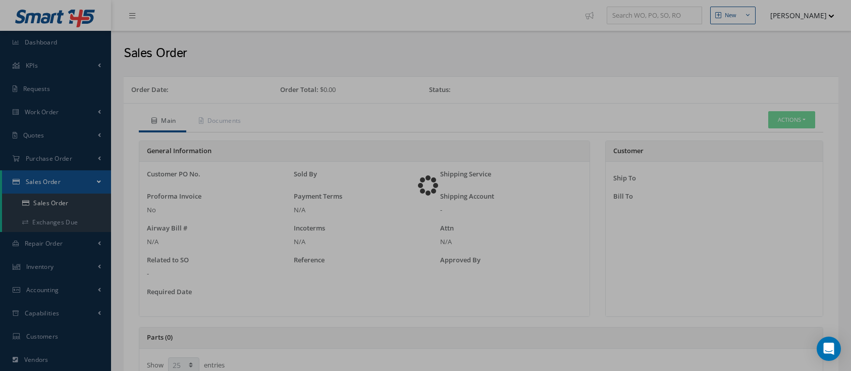
select select "25"
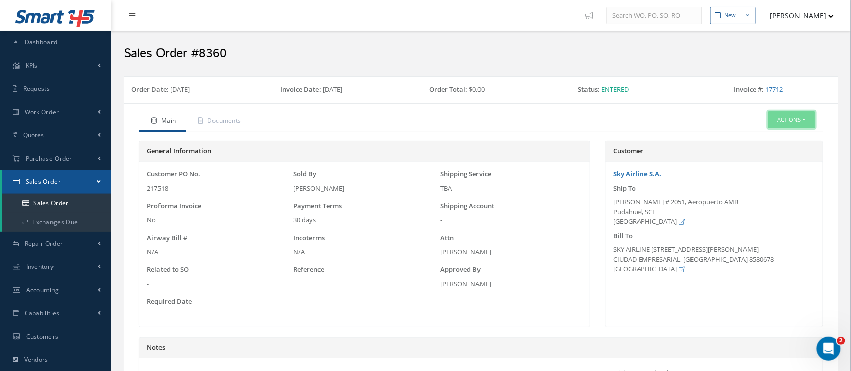
click at [808, 120] on button "Actions" at bounding box center [791, 120] width 47 height 18
click at [778, 184] on link "Documents" at bounding box center [776, 178] width 81 height 14
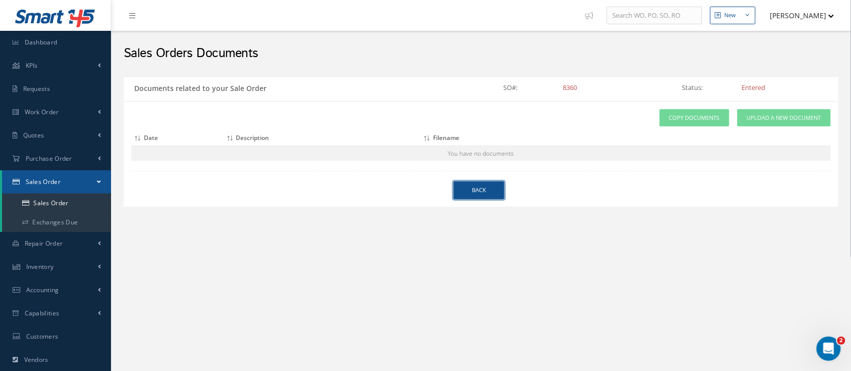
click at [487, 190] on link "Back" at bounding box center [479, 190] width 50 height 18
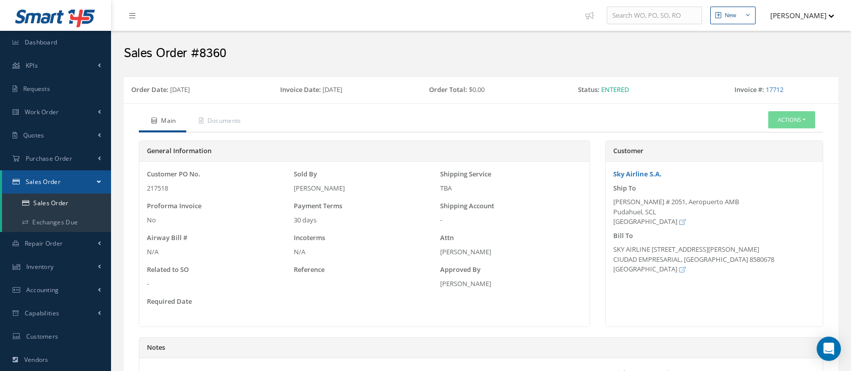
select select "25"
click at [809, 121] on button "Actions" at bounding box center [791, 120] width 47 height 18
